Goal: Find specific page/section: Find specific page/section

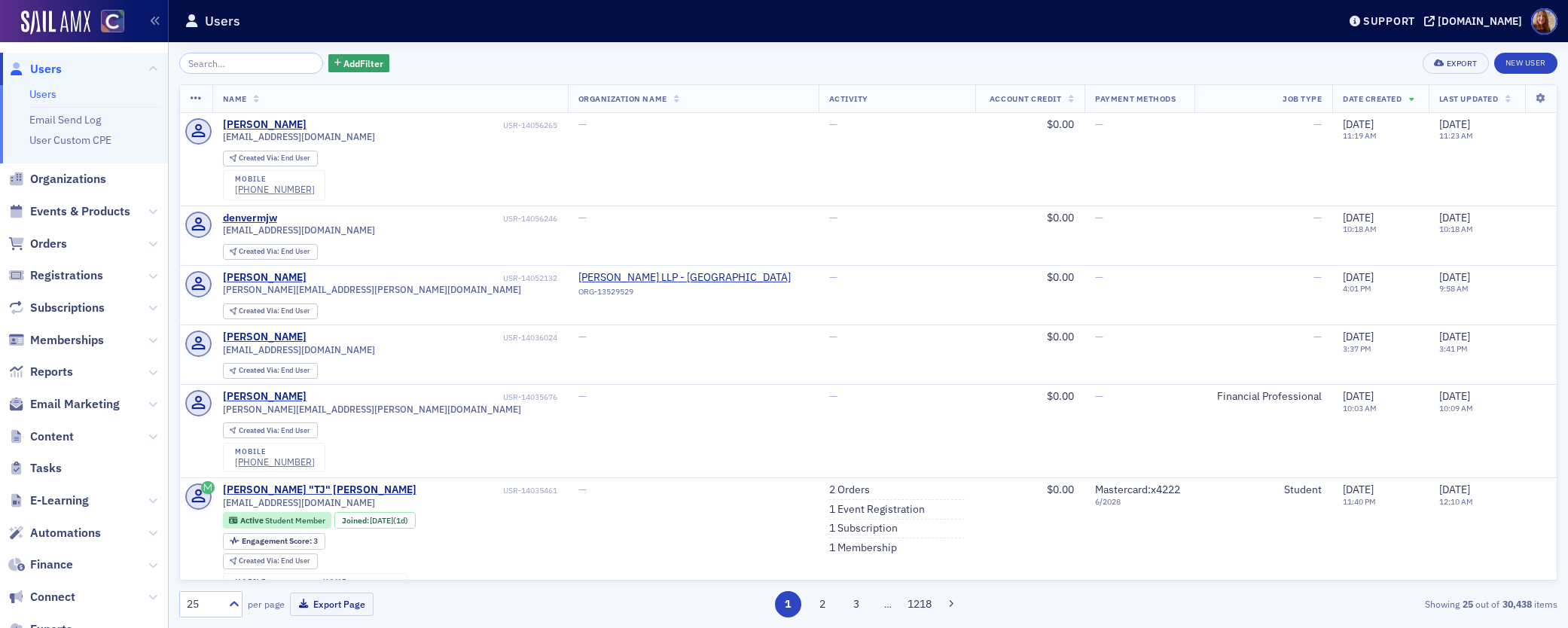
click at [213, 69] on input "search" at bounding box center [250, 63] width 143 height 21
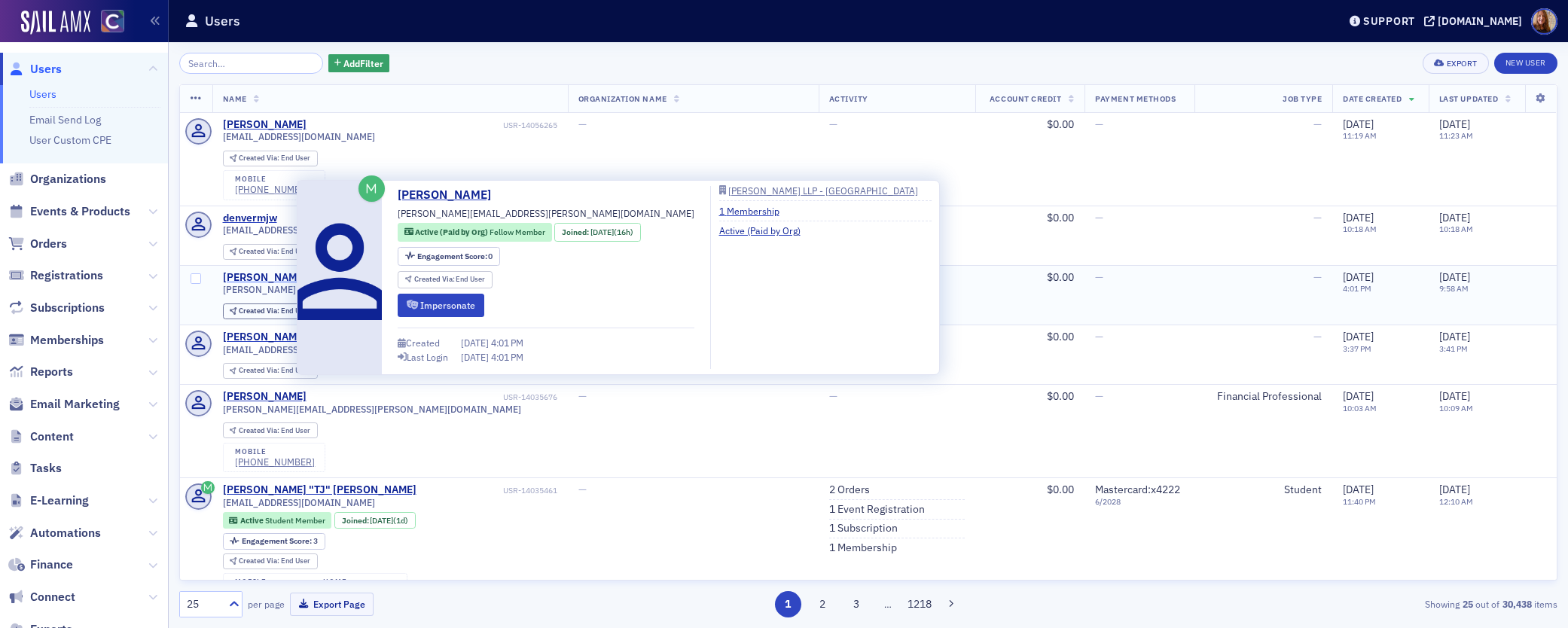
click at [270, 272] on div "[PERSON_NAME]" at bounding box center [264, 278] width 83 height 13
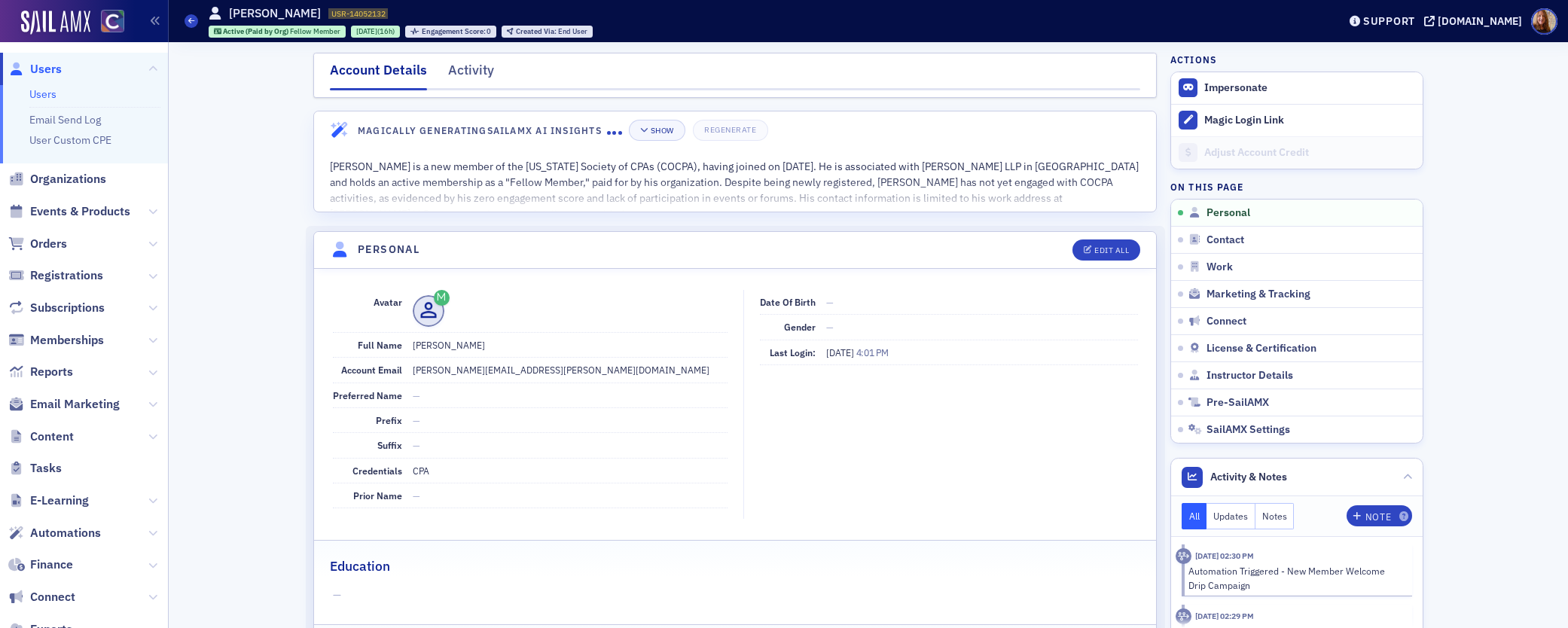
click at [44, 96] on link "Users" at bounding box center [43, 94] width 27 height 13
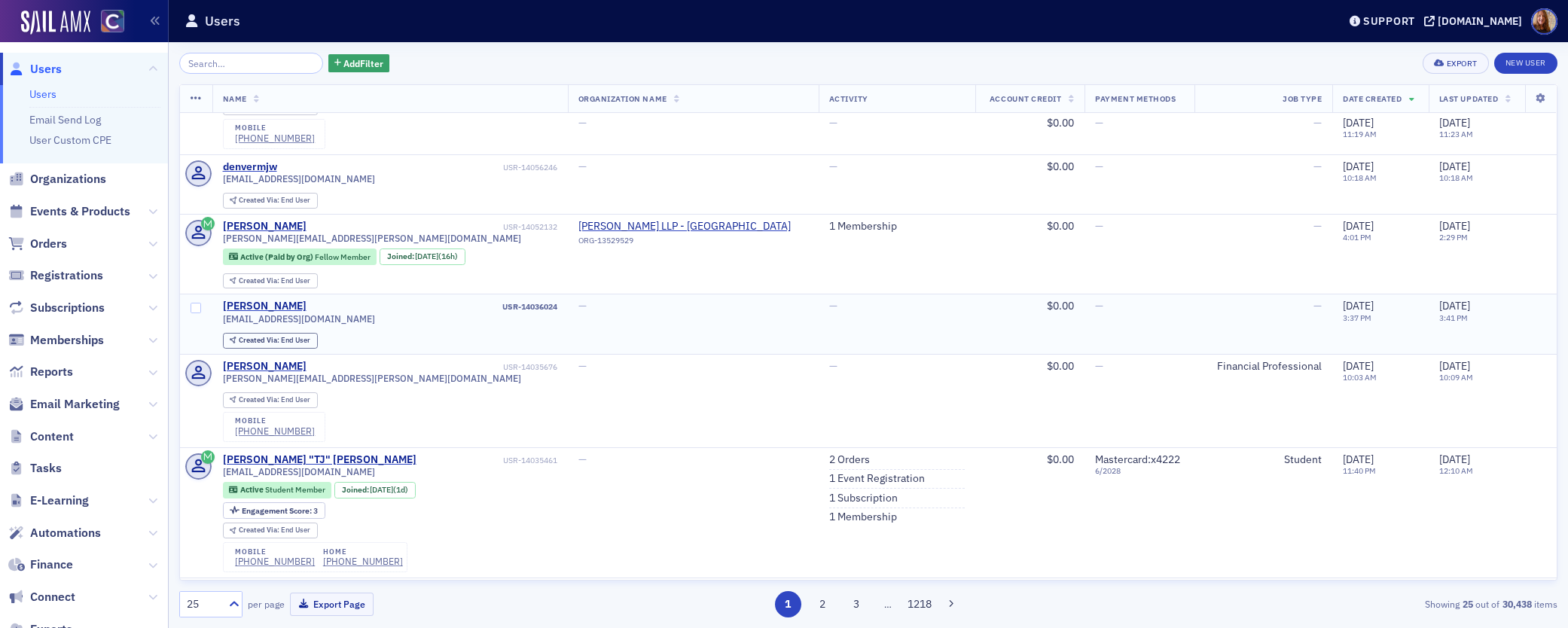
scroll to position [88, 0]
